Goal: Check status

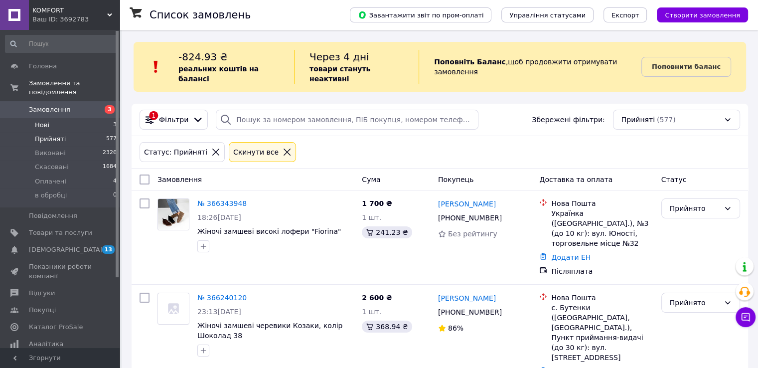
click at [41, 121] on span "Нові" at bounding box center [42, 125] width 14 height 9
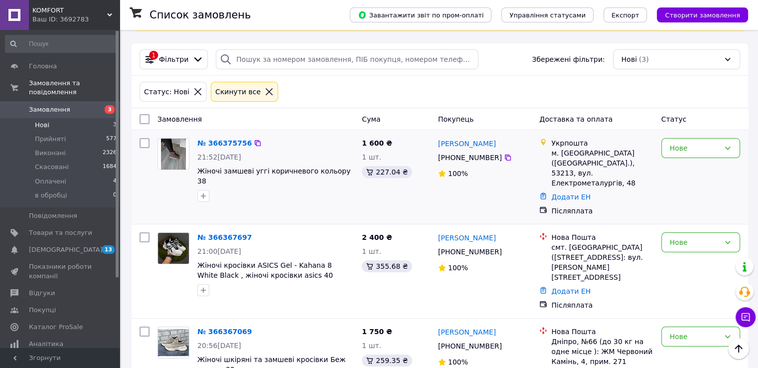
scroll to position [71, 0]
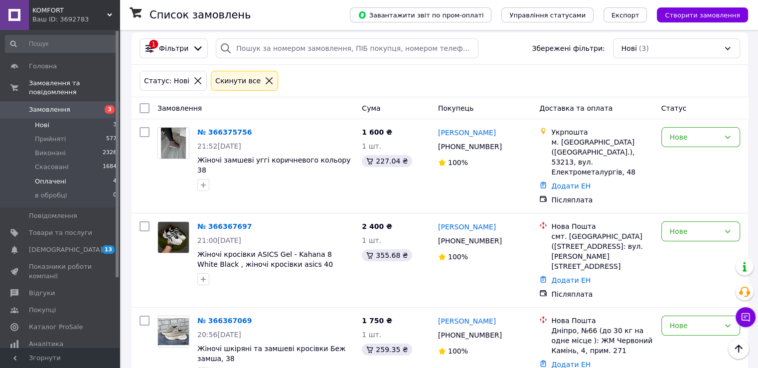
click at [48, 177] on span "Оплачені" at bounding box center [50, 181] width 31 height 9
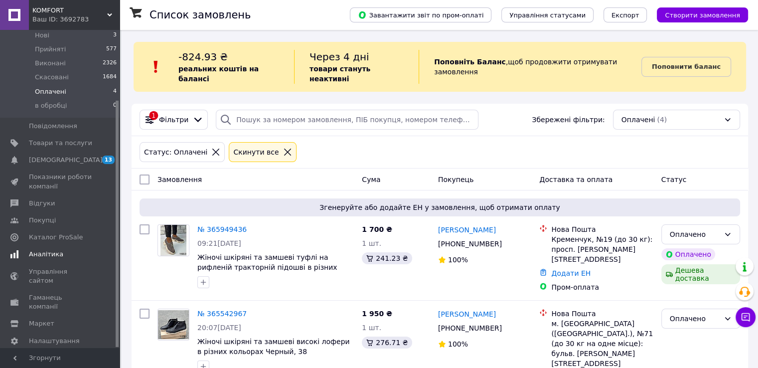
click at [46, 250] on span "Аналітика" at bounding box center [46, 254] width 34 height 9
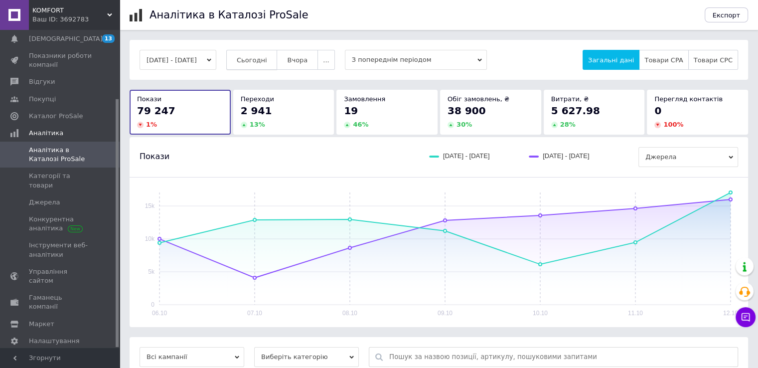
click at [267, 58] on span "Сьогодні" at bounding box center [252, 59] width 30 height 7
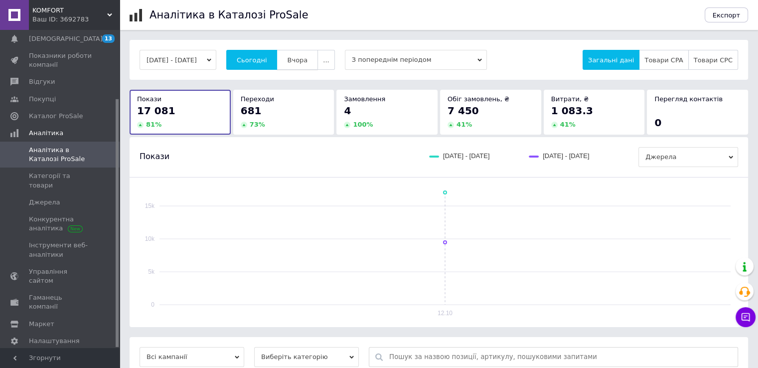
click at [307, 60] on span "Вчора" at bounding box center [297, 59] width 20 height 7
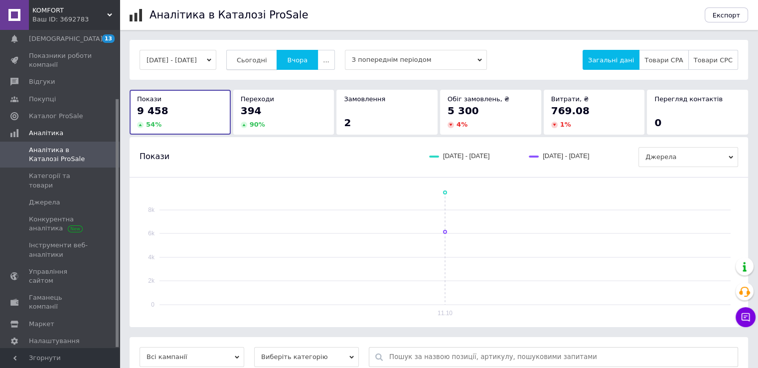
click at [261, 62] on span "Сьогодні" at bounding box center [252, 59] width 30 height 7
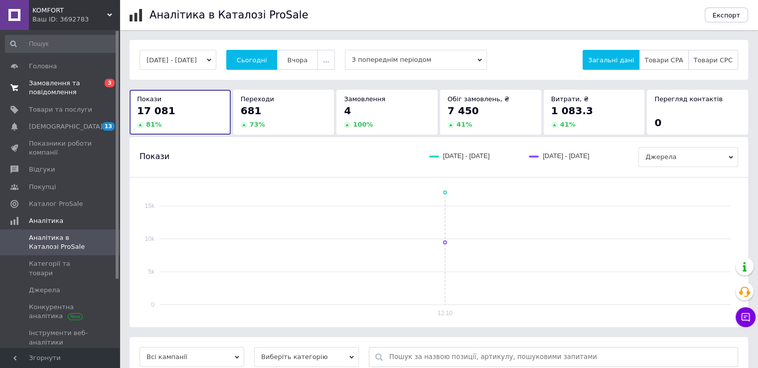
click at [54, 90] on span "Замовлення та повідомлення" at bounding box center [60, 88] width 63 height 18
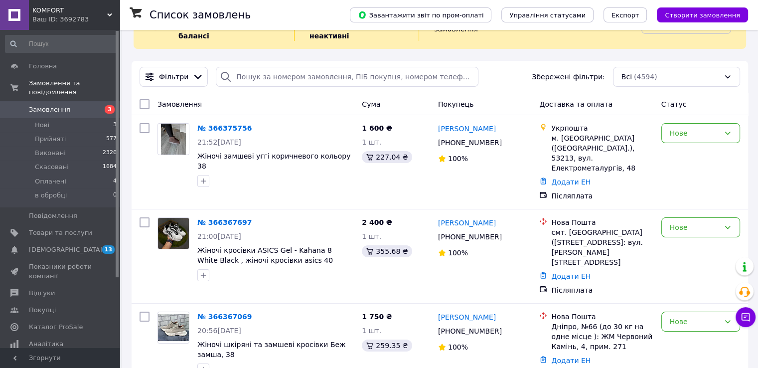
scroll to position [100, 0]
